Goal: Transaction & Acquisition: Purchase product/service

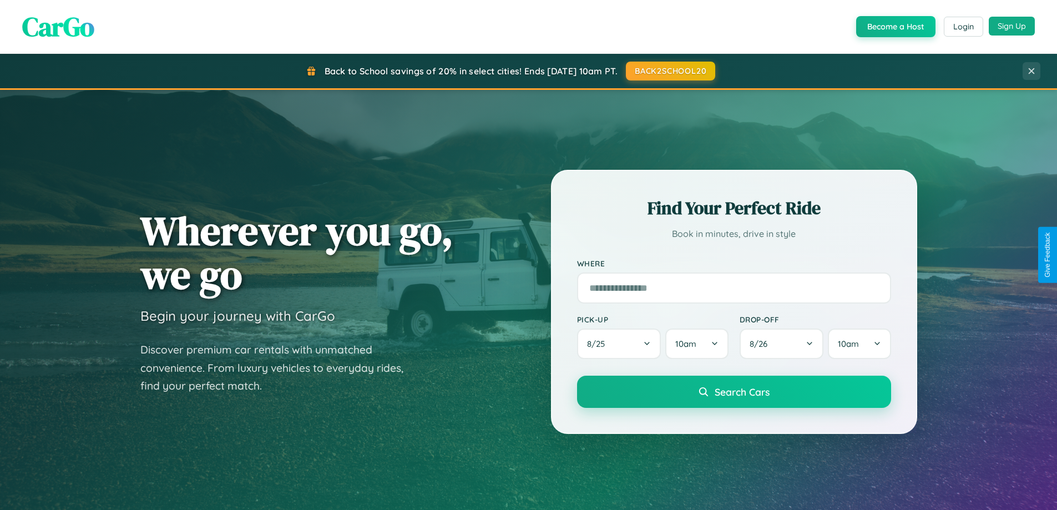
click at [1011, 26] on button "Sign Up" at bounding box center [1011, 26] width 46 height 19
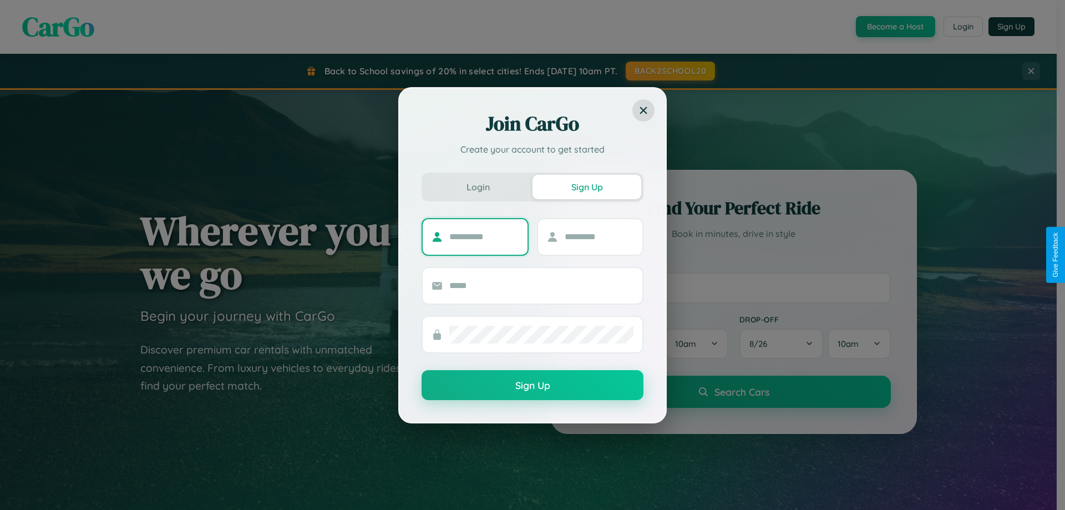
click at [484, 236] on input "text" at bounding box center [483, 237] width 69 height 18
type input "*******"
click at [599, 236] on input "text" at bounding box center [599, 237] width 69 height 18
type input "******"
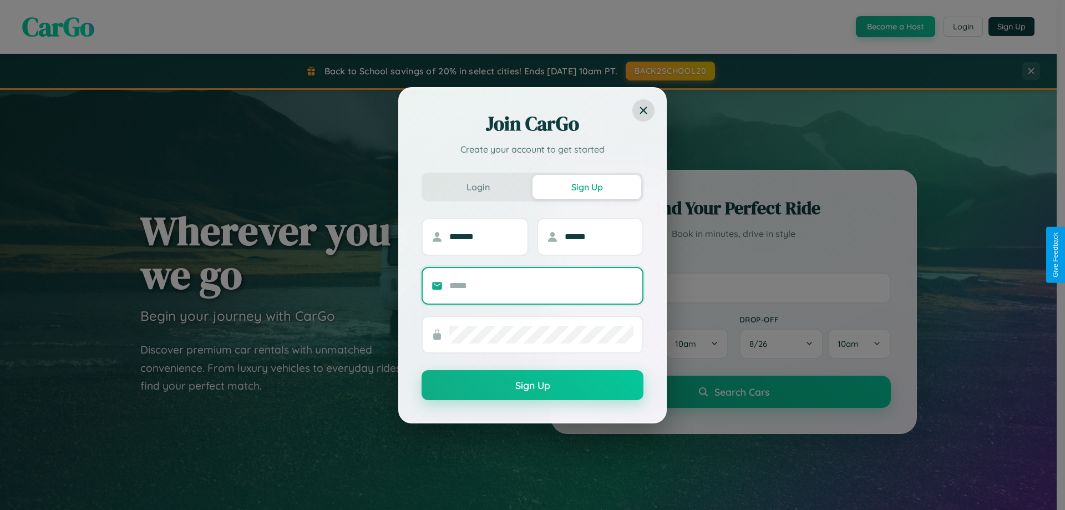
click at [541, 285] on input "text" at bounding box center [541, 286] width 184 height 18
type input "**********"
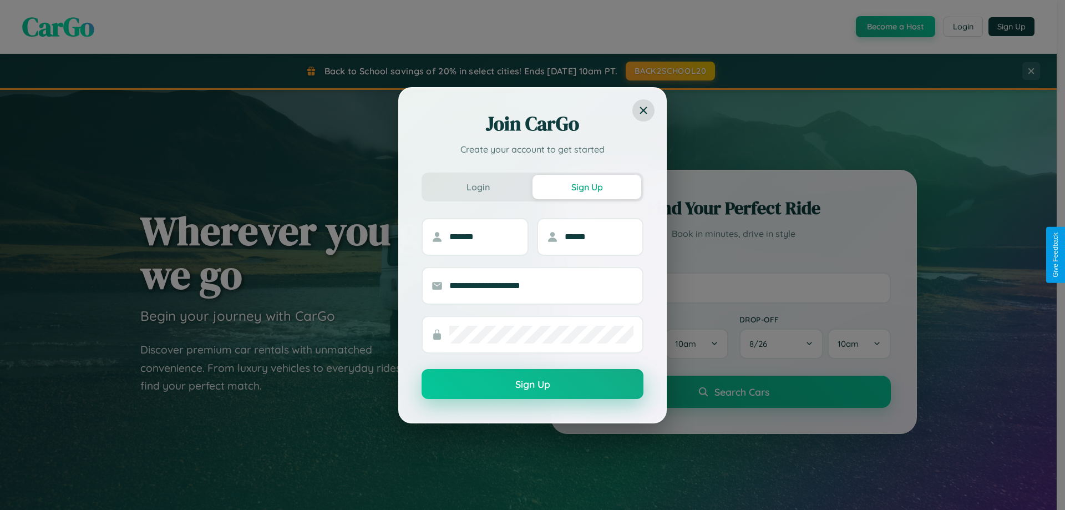
click at [533, 384] on button "Sign Up" at bounding box center [533, 384] width 222 height 30
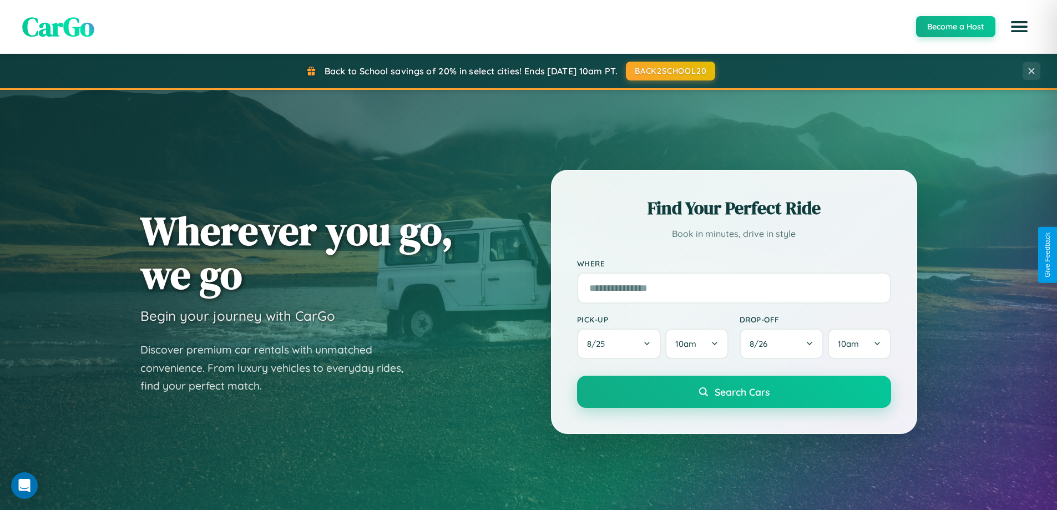
scroll to position [33, 0]
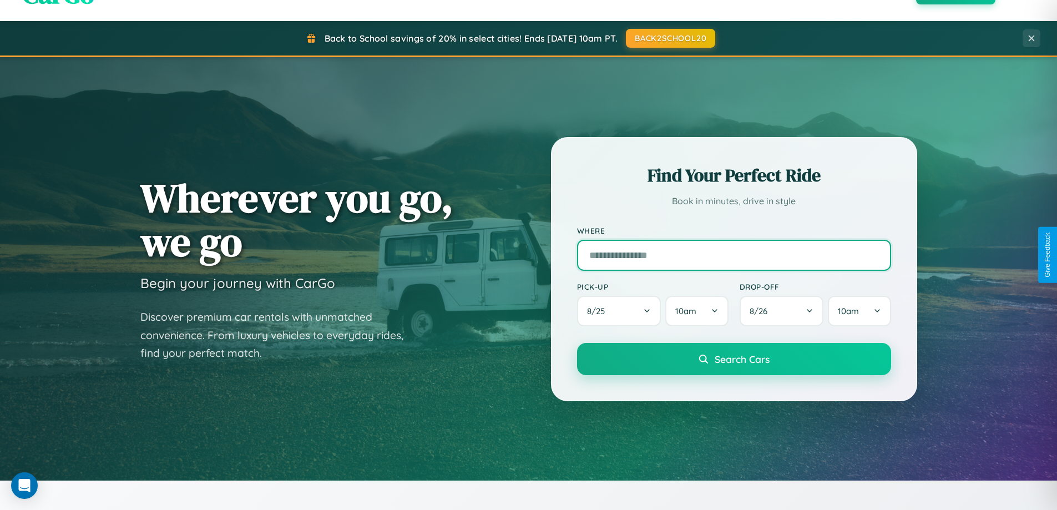
click at [733, 255] on input "text" at bounding box center [734, 255] width 314 height 31
type input "**********"
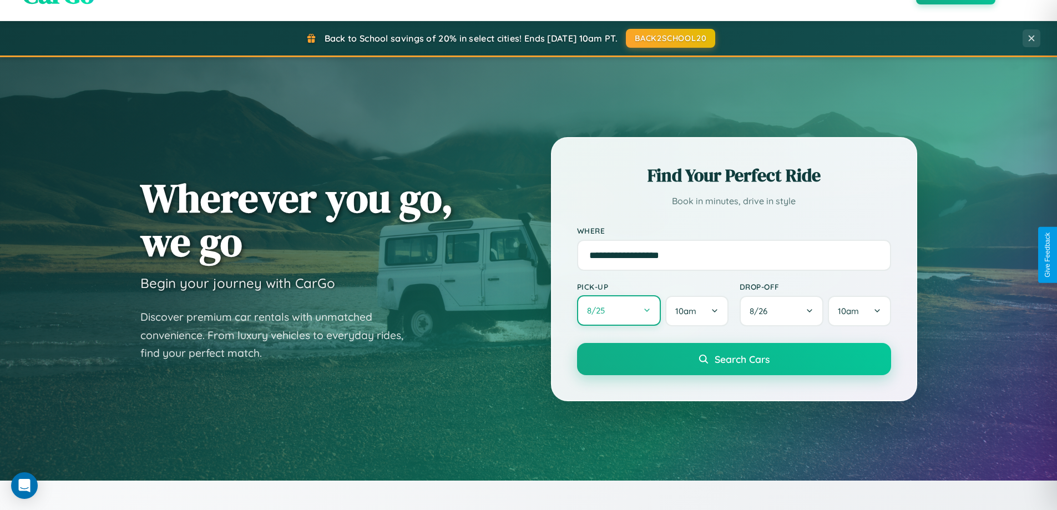
click at [618, 311] on button "8 / 25" at bounding box center [619, 310] width 84 height 31
select select "*"
select select "****"
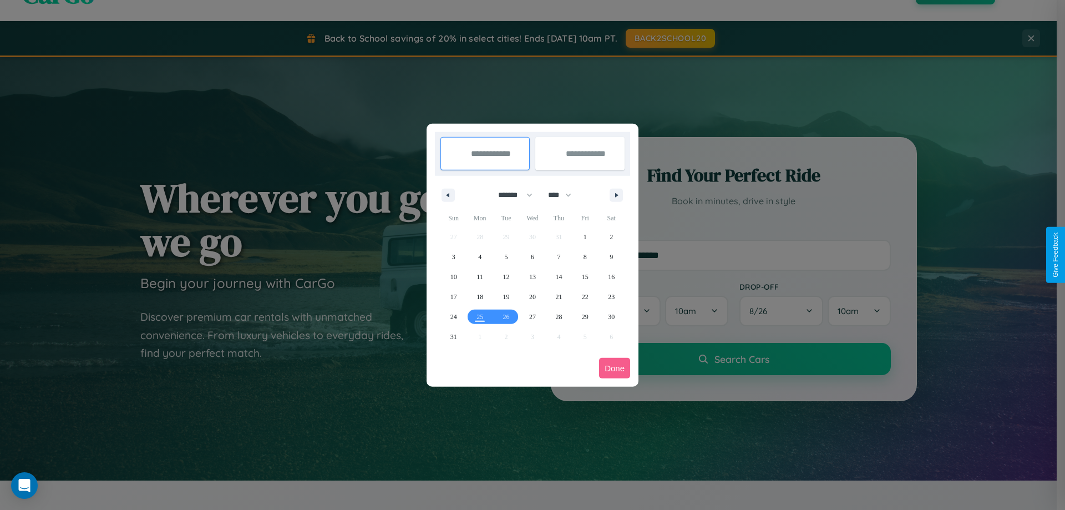
drag, startPoint x: 510, startPoint y: 195, endPoint x: 533, endPoint y: 222, distance: 35.5
click at [510, 195] on select "******* ******** ***** ***** *** **** **** ****** ********* ******* ******** **…" at bounding box center [513, 195] width 47 height 18
select select "**"
click at [506, 316] on span "25" at bounding box center [506, 317] width 7 height 20
type input "**********"
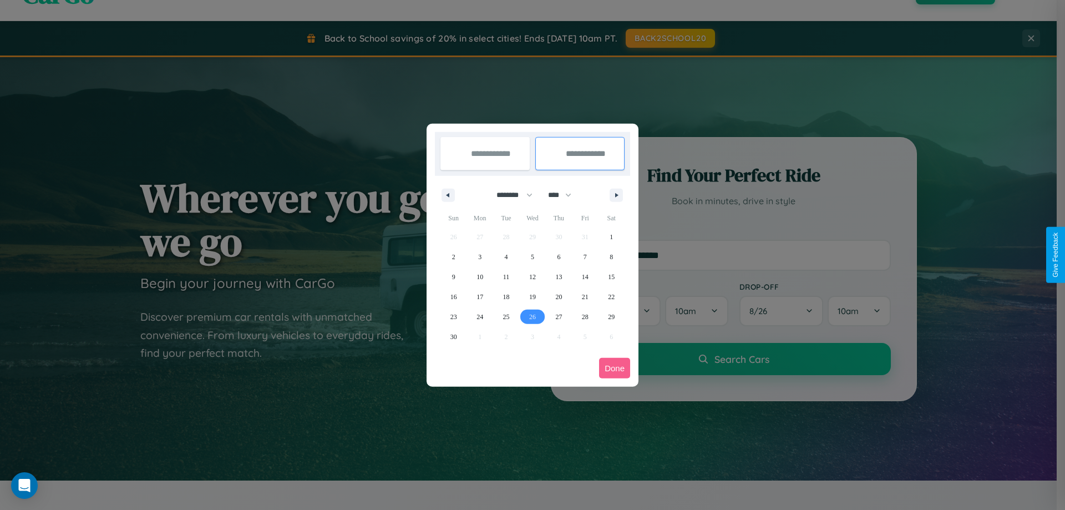
click at [532, 316] on span "26" at bounding box center [532, 317] width 7 height 20
type input "**********"
click at [615, 368] on button "Done" at bounding box center [614, 368] width 31 height 21
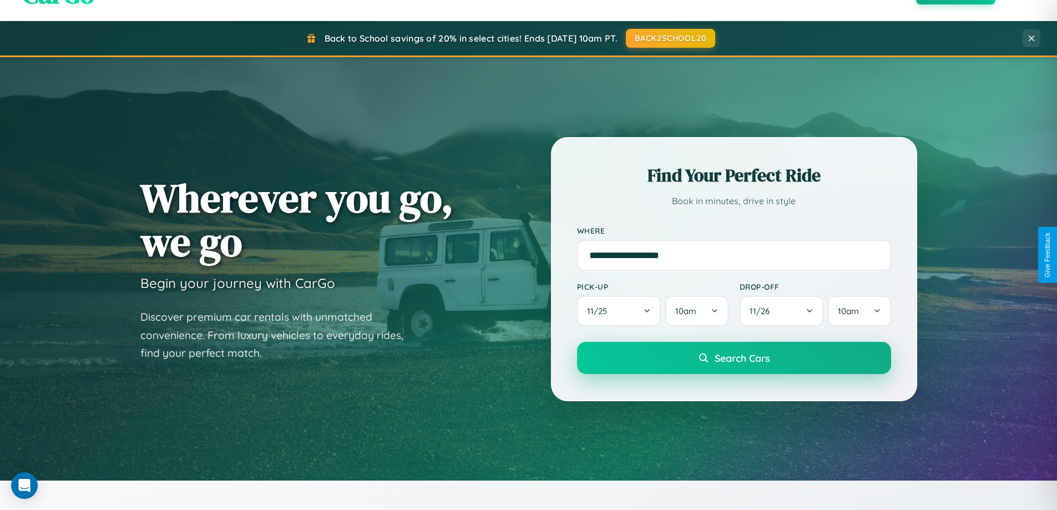
click at [733, 358] on span "Search Cars" at bounding box center [741, 358] width 55 height 12
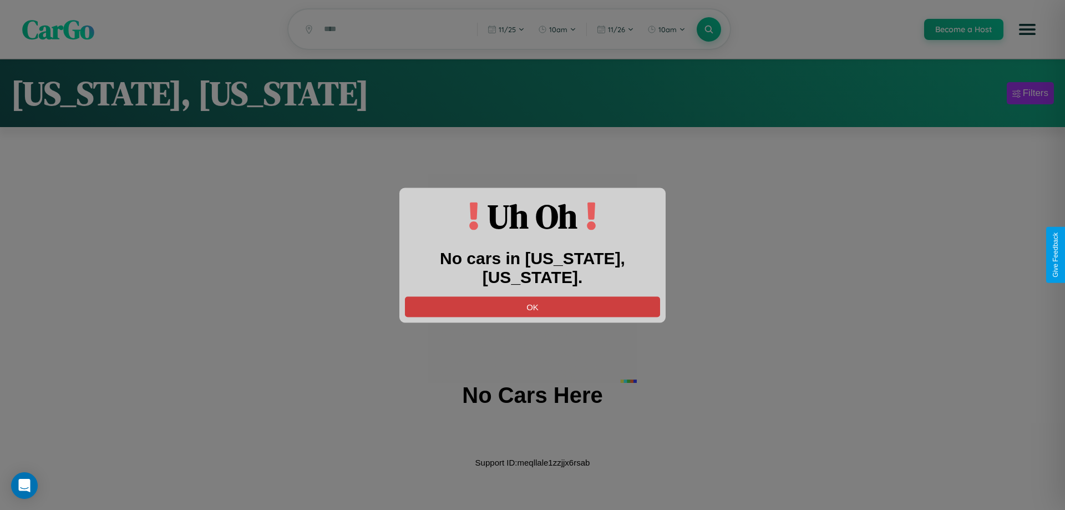
click at [533, 296] on button "OK" at bounding box center [532, 306] width 255 height 21
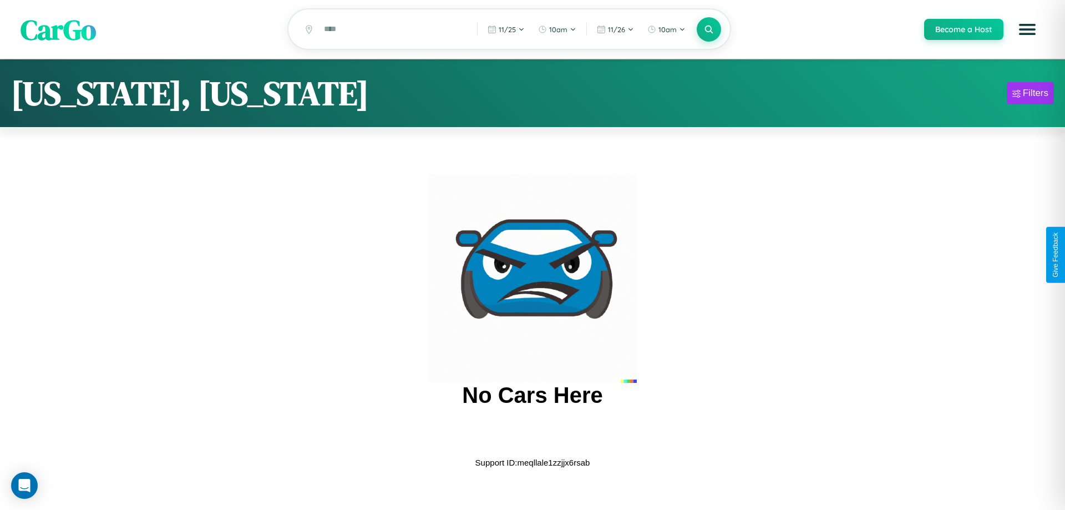
click at [58, 30] on span "CarGo" at bounding box center [58, 29] width 75 height 38
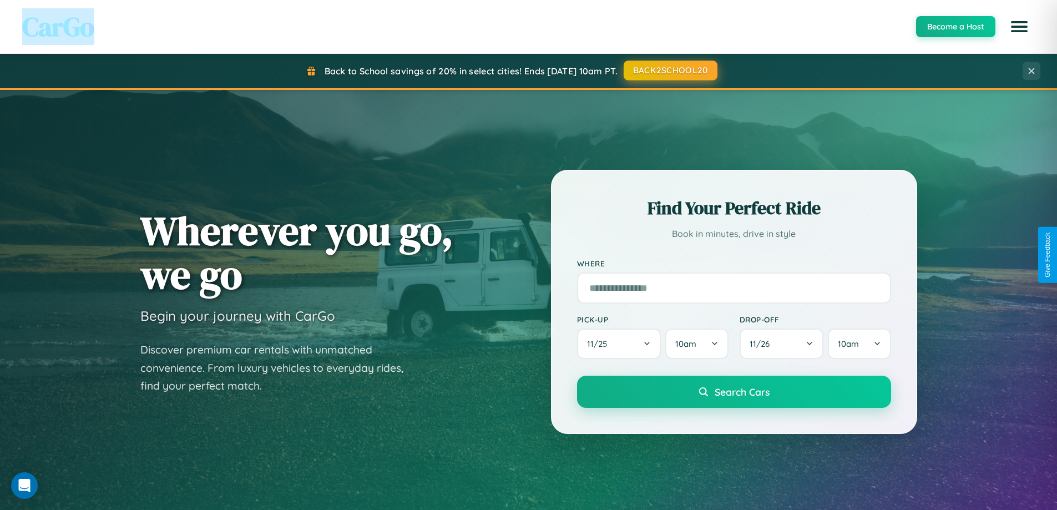
click at [670, 70] on button "BACK2SCHOOL20" at bounding box center [670, 70] width 94 height 20
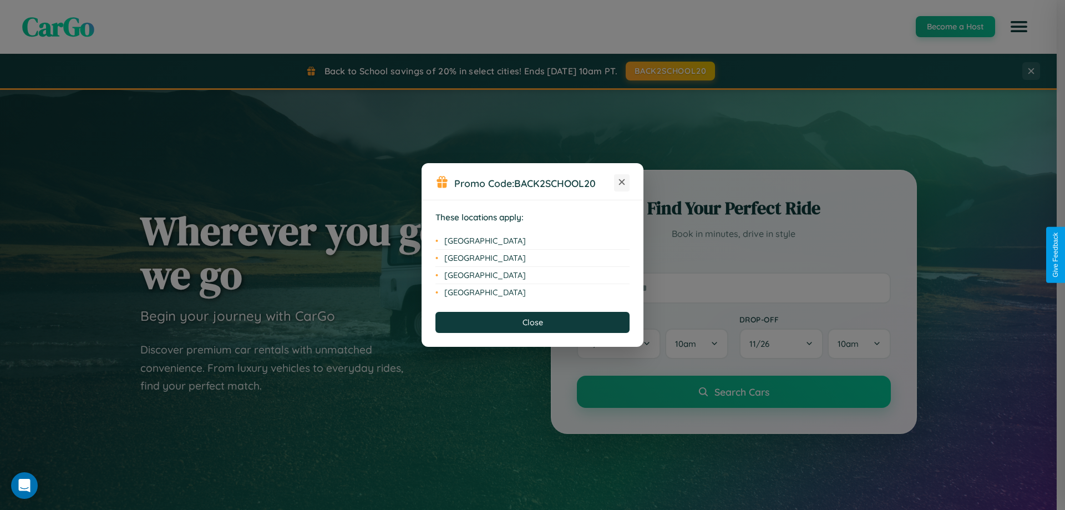
click at [622, 182] on icon at bounding box center [622, 182] width 6 height 6
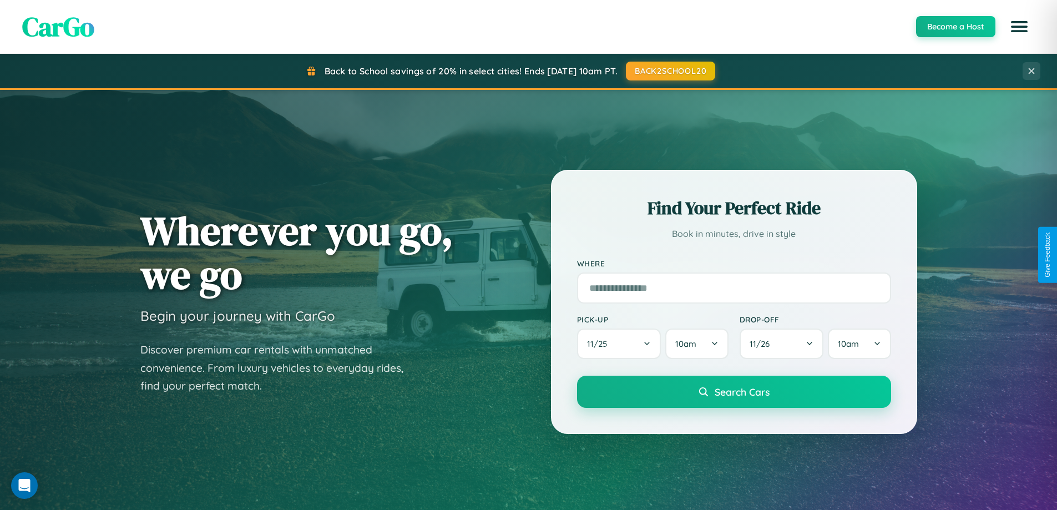
scroll to position [763, 0]
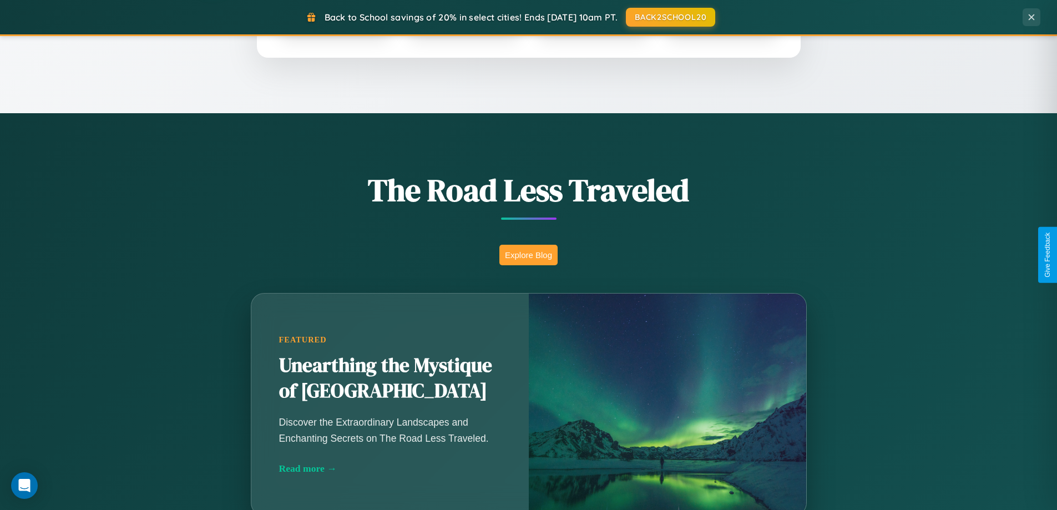
click at [528, 255] on button "Explore Blog" at bounding box center [528, 255] width 58 height 21
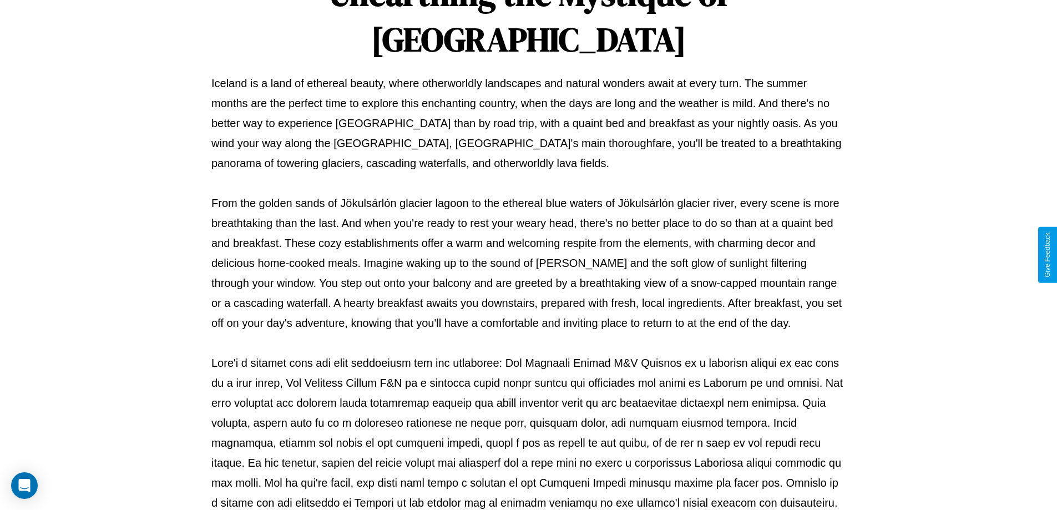
scroll to position [359, 0]
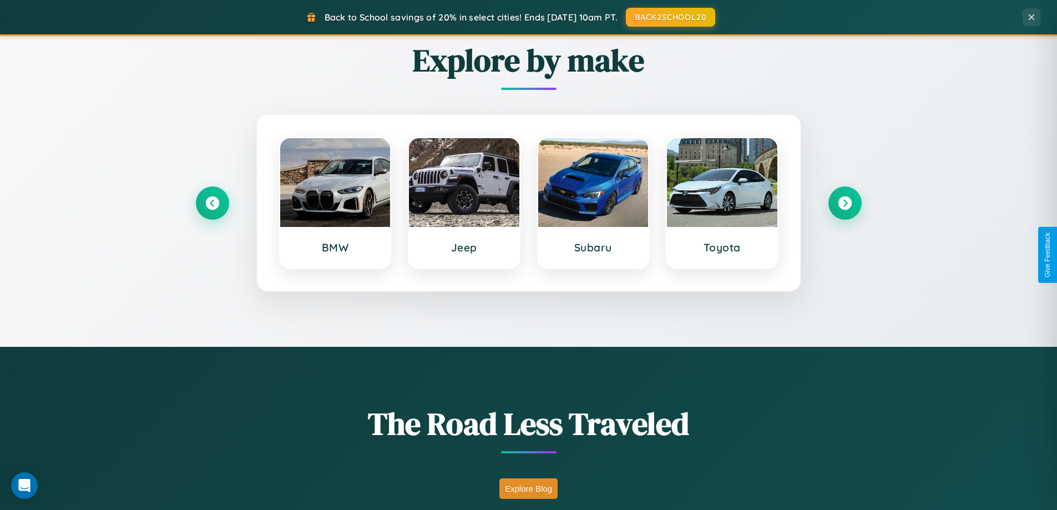
scroll to position [478, 0]
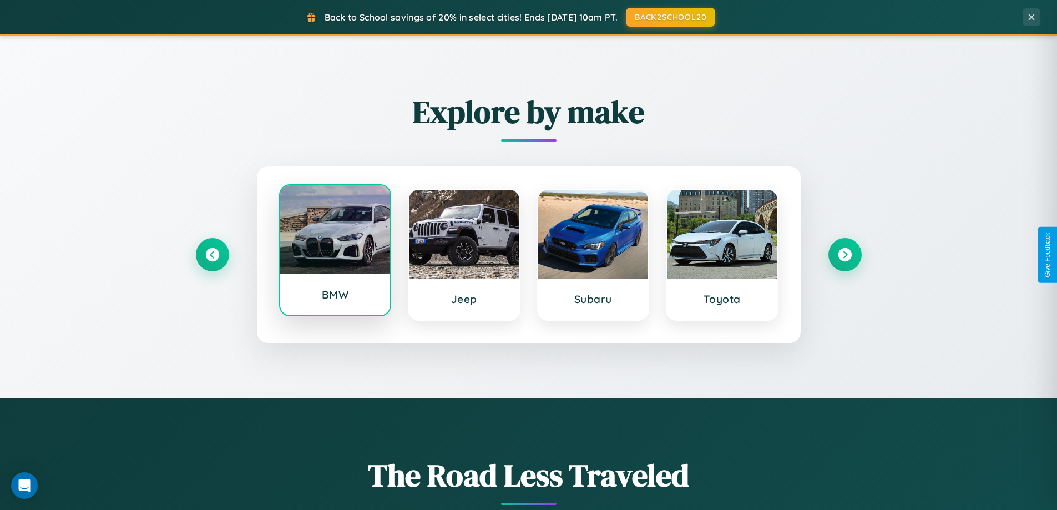
click at [334, 252] on div at bounding box center [335, 229] width 110 height 89
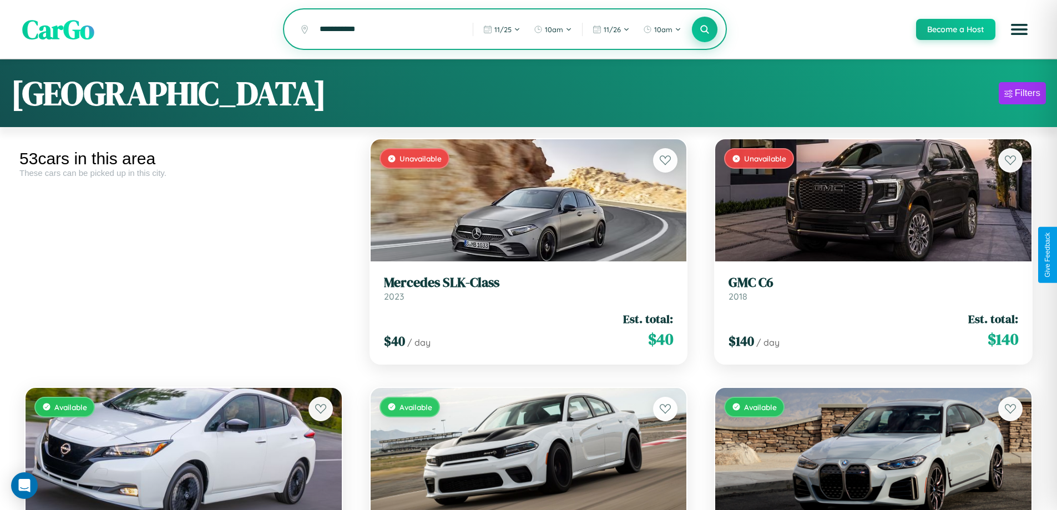
click at [704, 30] on icon at bounding box center [704, 29] width 11 height 11
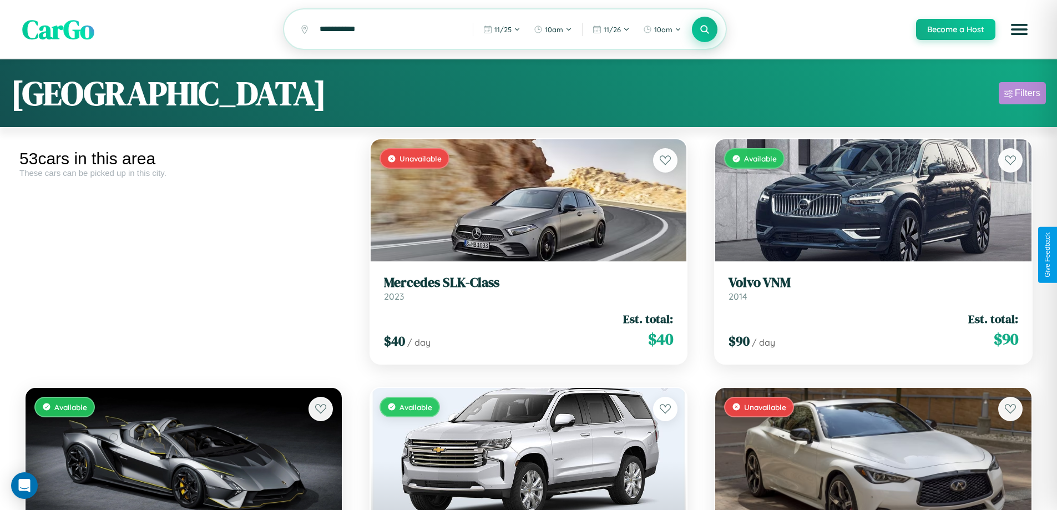
click at [1022, 95] on div "Filters" at bounding box center [1028, 93] width 26 height 11
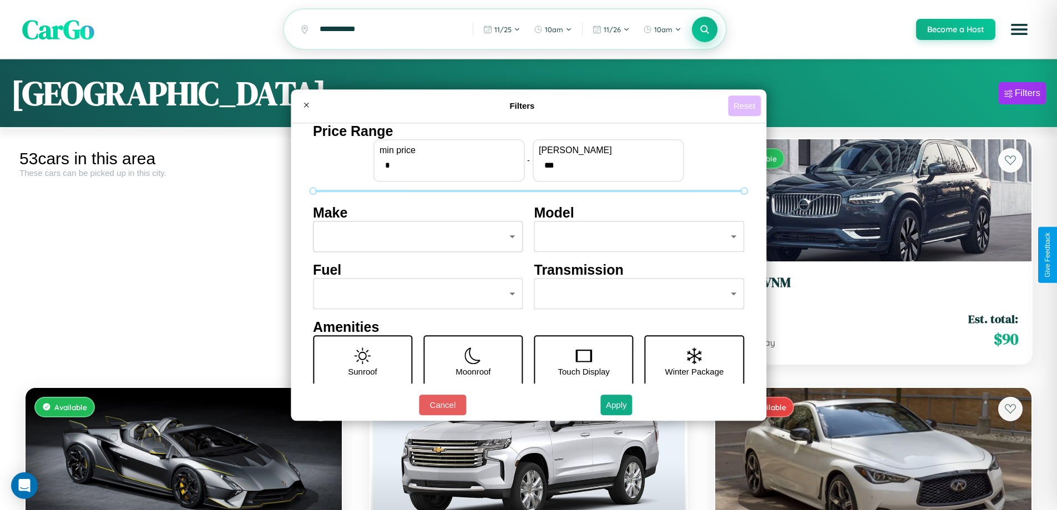
click at [746, 105] on button "Reset" at bounding box center [744, 105] width 33 height 21
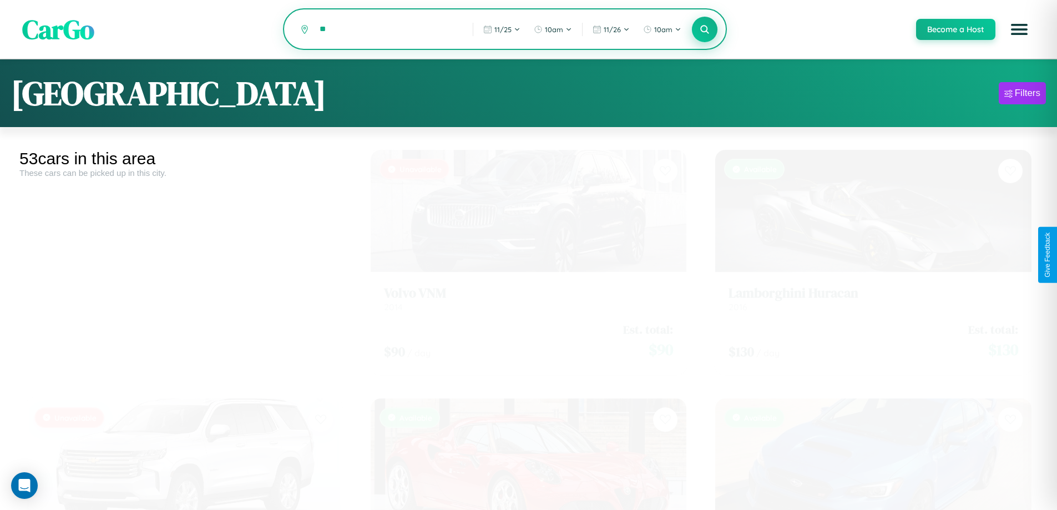
type input "*"
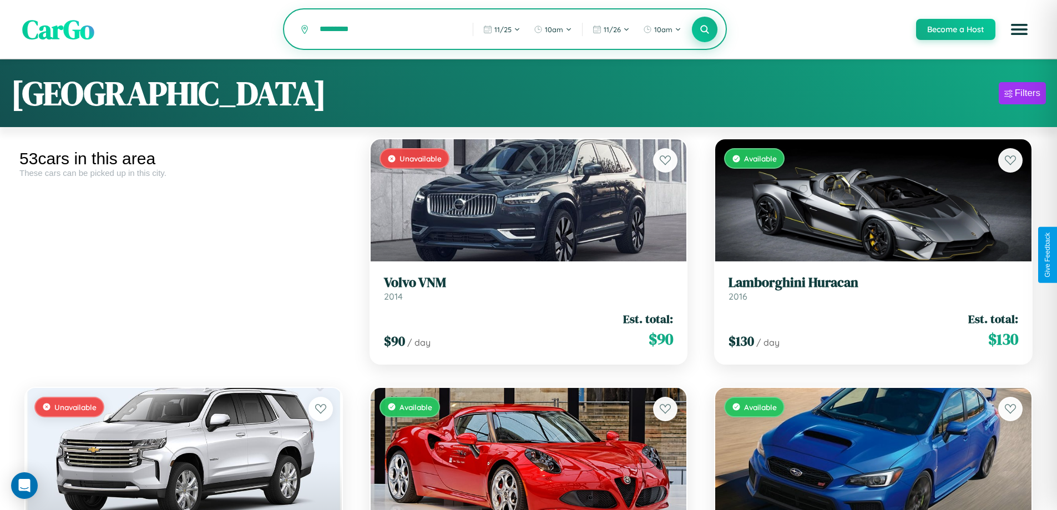
type input "*********"
click at [704, 30] on icon at bounding box center [704, 29] width 11 height 11
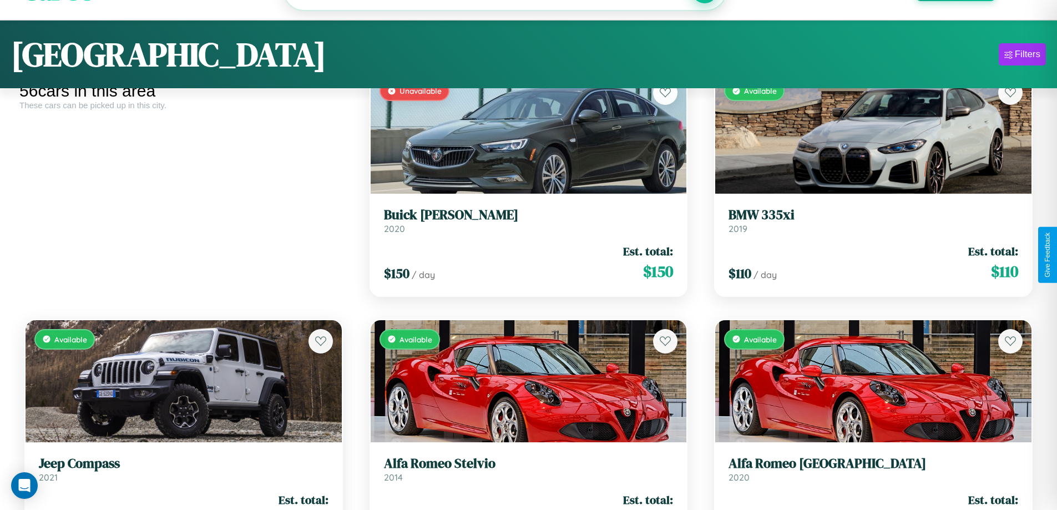
scroll to position [156, 0]
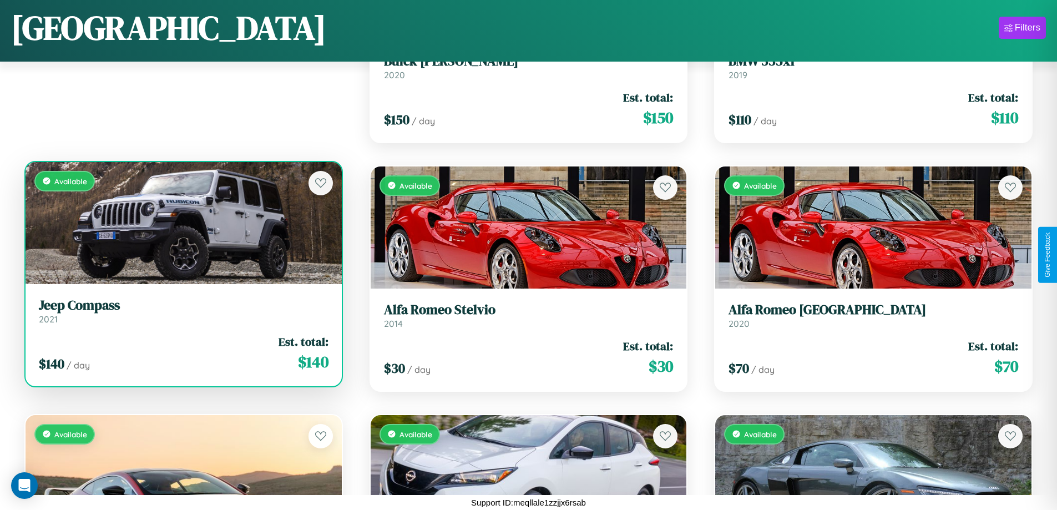
click at [182, 311] on h3 "Jeep Compass" at bounding box center [184, 305] width 290 height 16
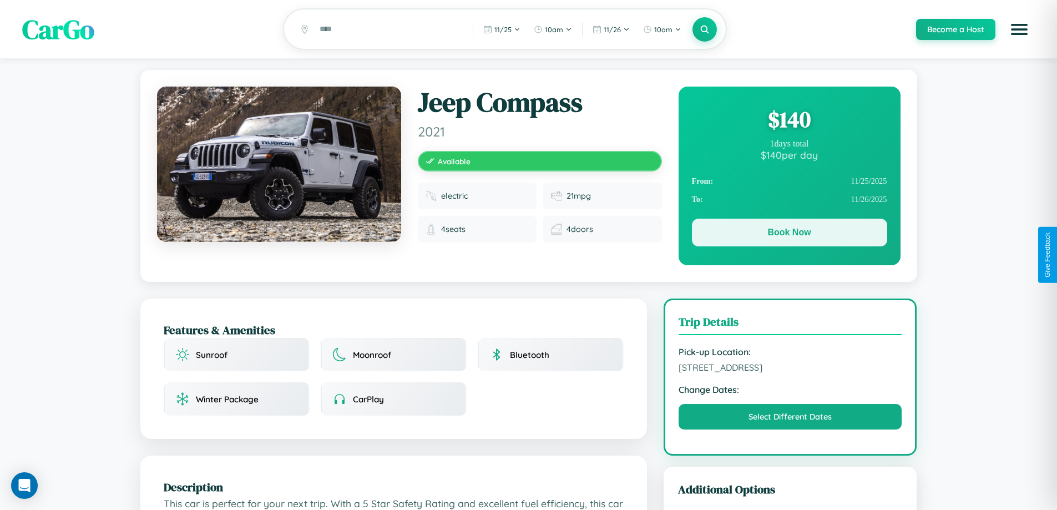
click at [789, 234] on button "Book Now" at bounding box center [789, 233] width 195 height 28
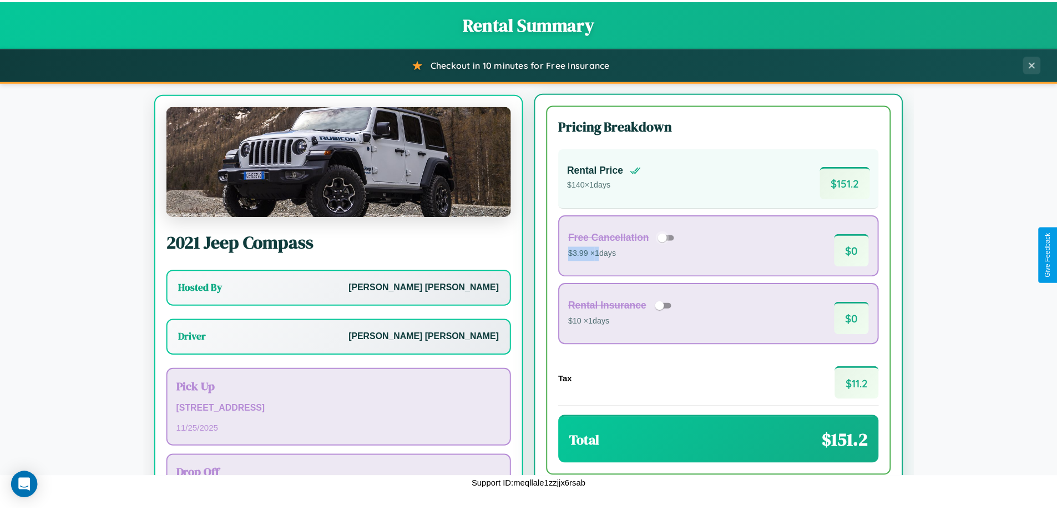
scroll to position [52, 0]
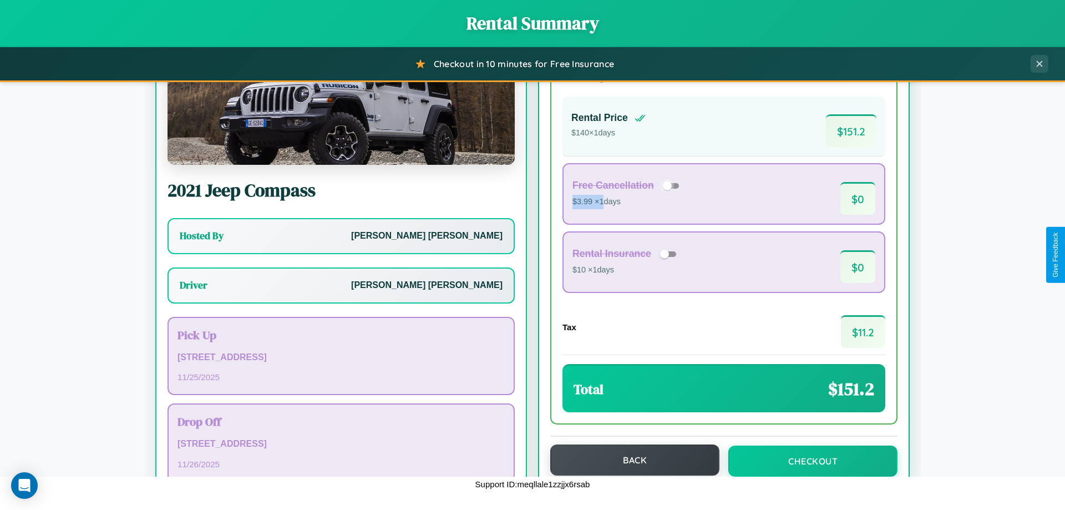
click at [630, 460] on button "Back" at bounding box center [634, 459] width 169 height 31
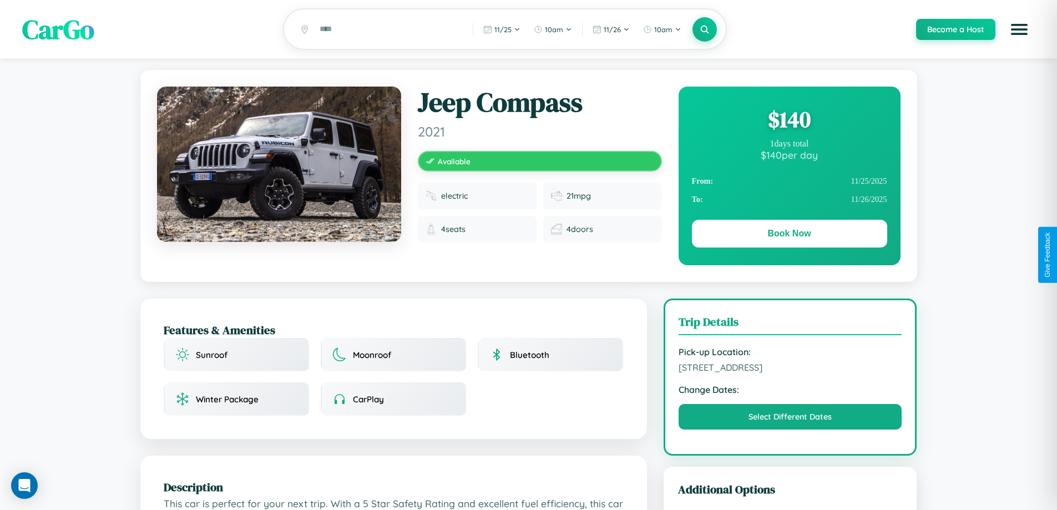
click at [789, 121] on div "$ 140" at bounding box center [789, 119] width 195 height 30
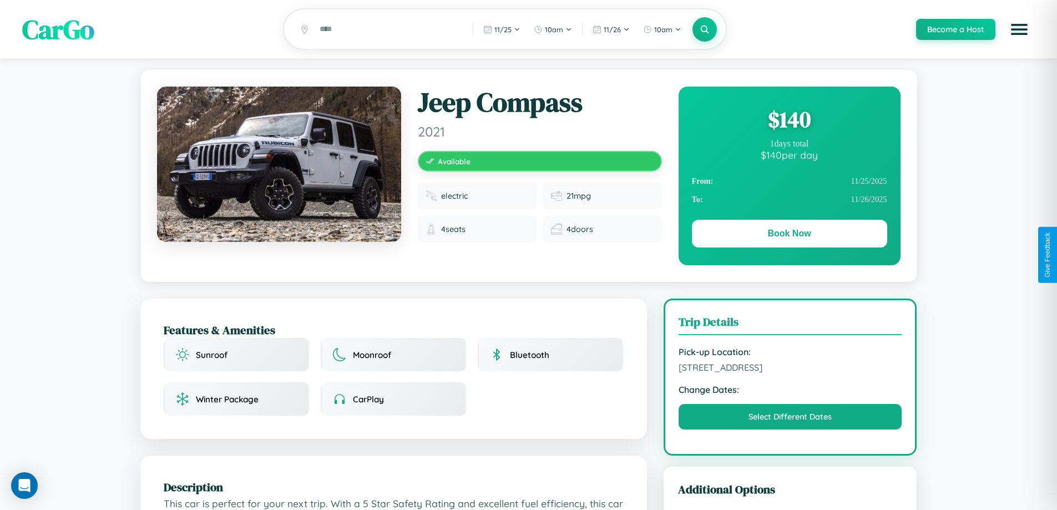
click at [789, 121] on div "$ 140" at bounding box center [789, 119] width 195 height 30
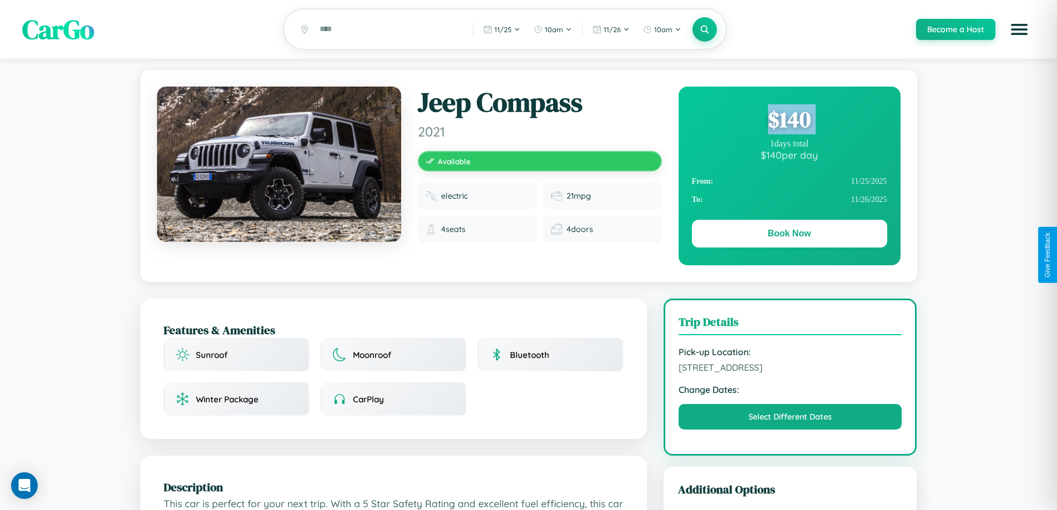
click at [789, 121] on div "$ 140" at bounding box center [789, 119] width 195 height 30
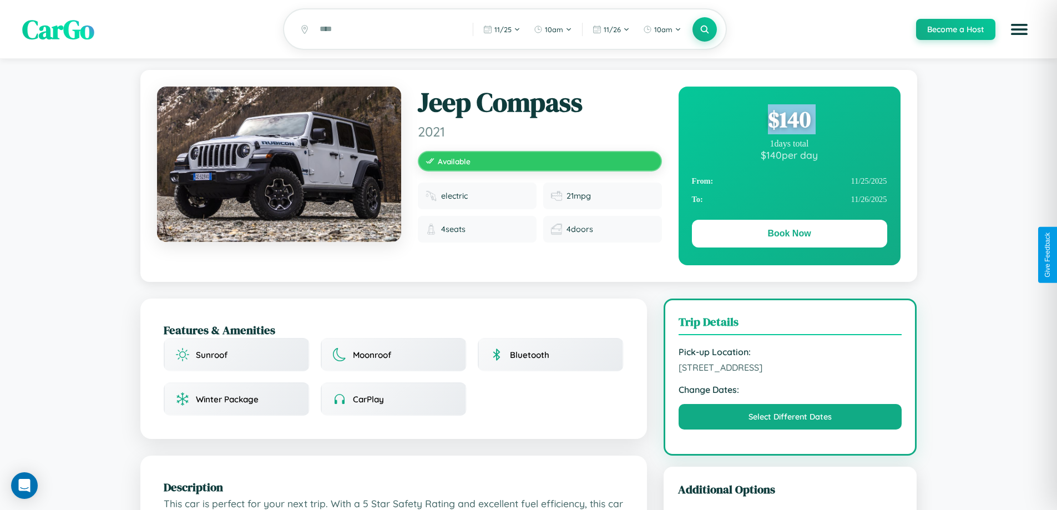
click at [789, 121] on div "$ 140" at bounding box center [789, 119] width 195 height 30
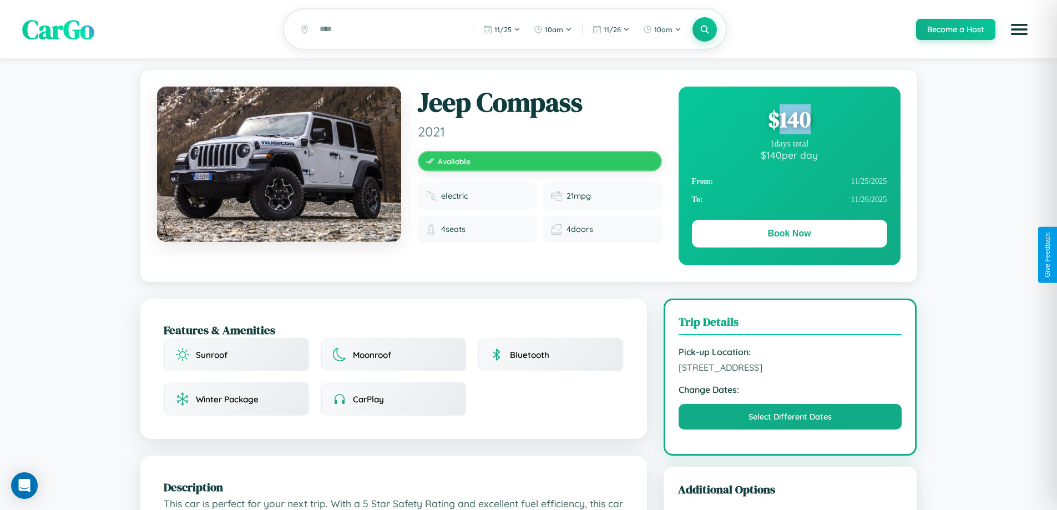
click at [789, 121] on div "$ 140" at bounding box center [789, 119] width 195 height 30
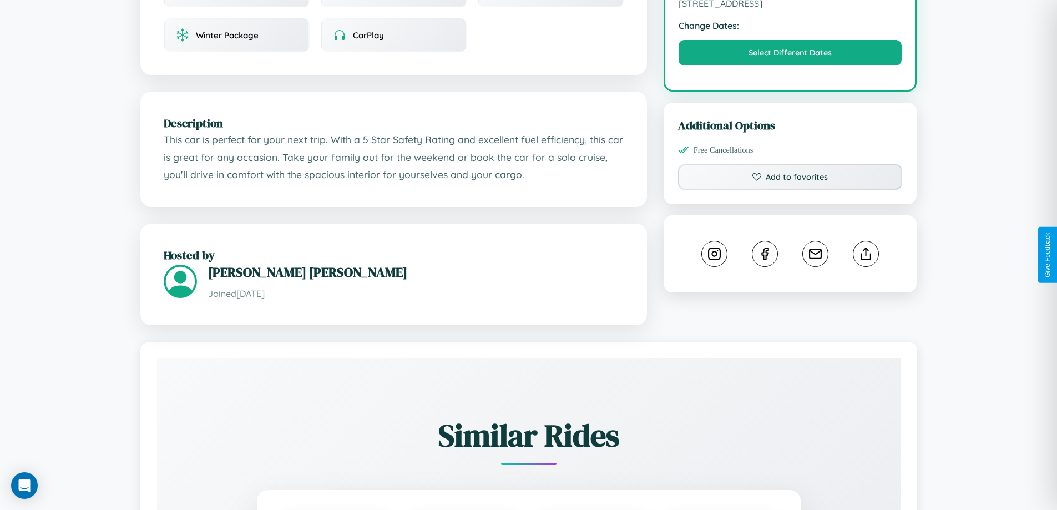
scroll to position [364, 0]
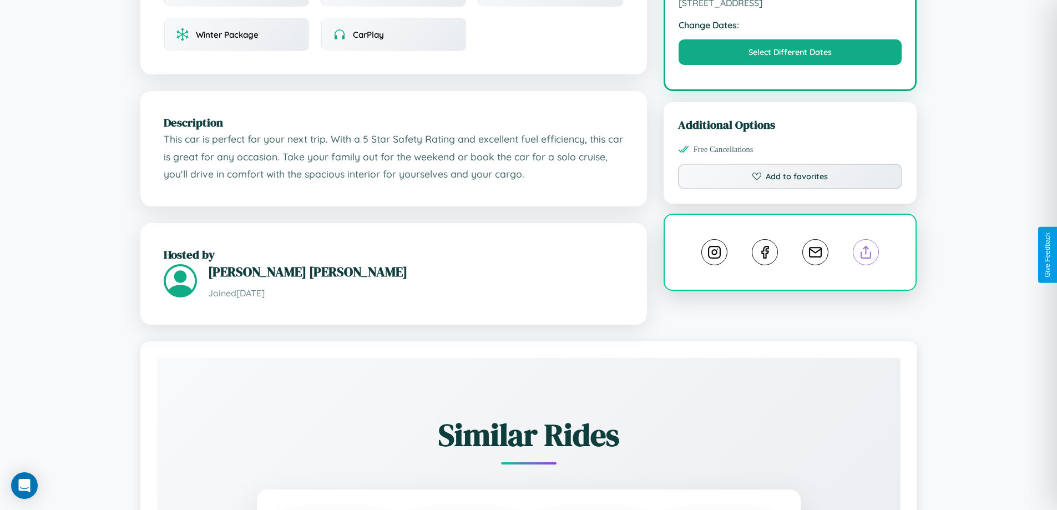
click at [866, 254] on line at bounding box center [866, 250] width 0 height 8
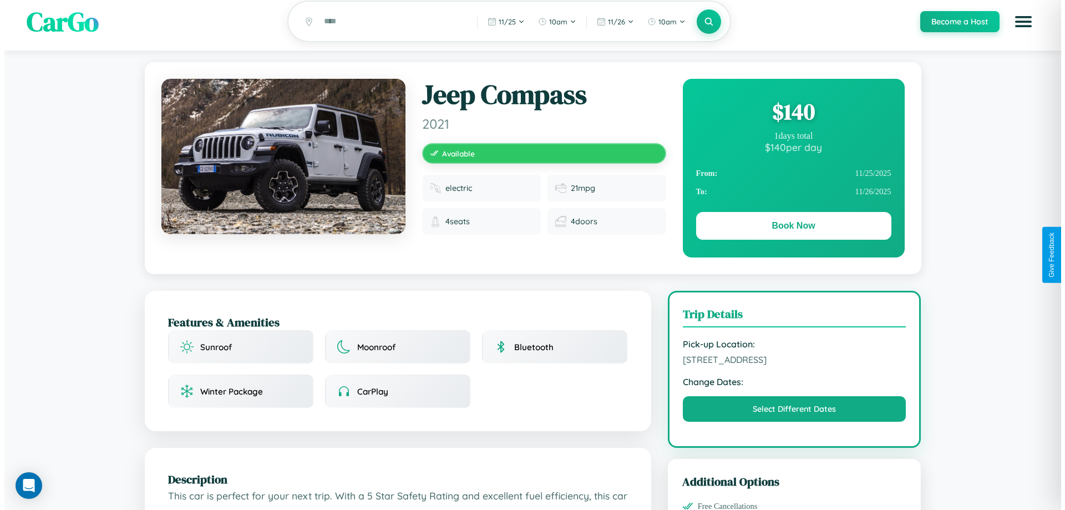
scroll to position [0, 0]
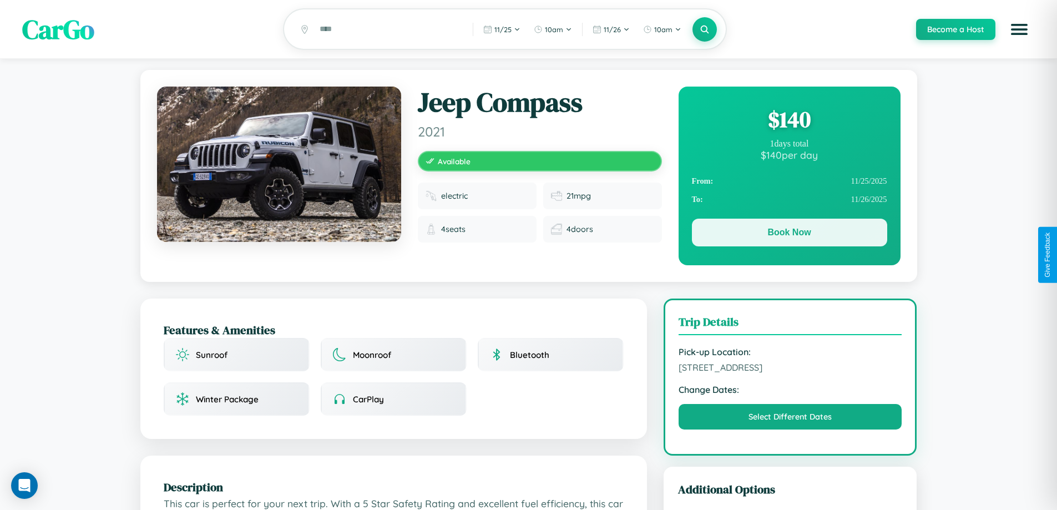
click at [789, 234] on button "Book Now" at bounding box center [789, 233] width 195 height 28
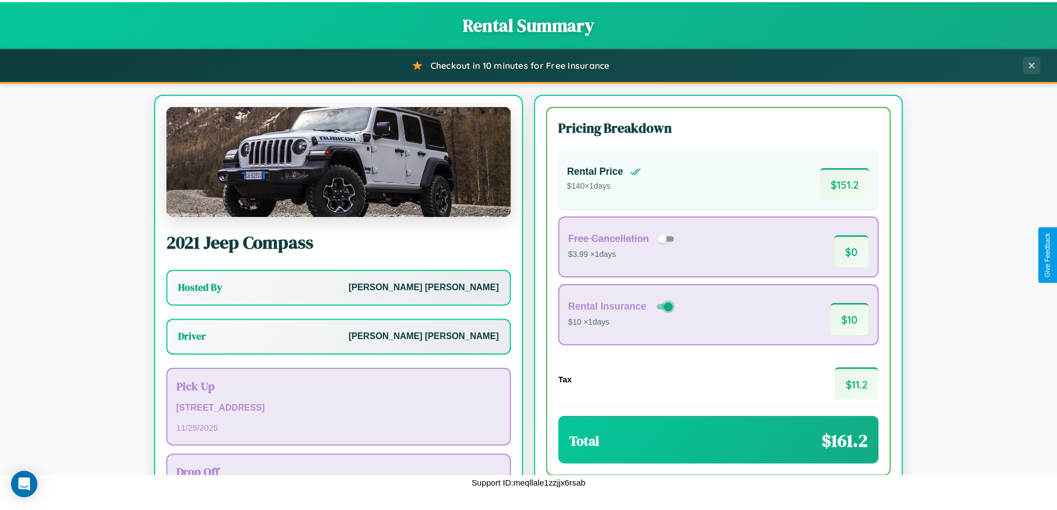
scroll to position [80, 0]
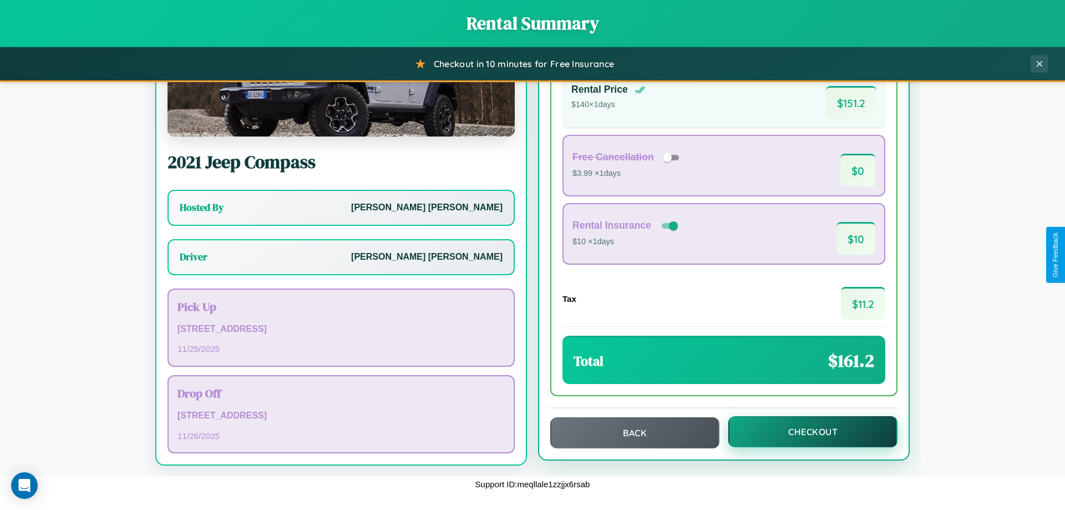
click at [805, 432] on button "Checkout" at bounding box center [812, 431] width 169 height 31
